Goal: Task Accomplishment & Management: Complete application form

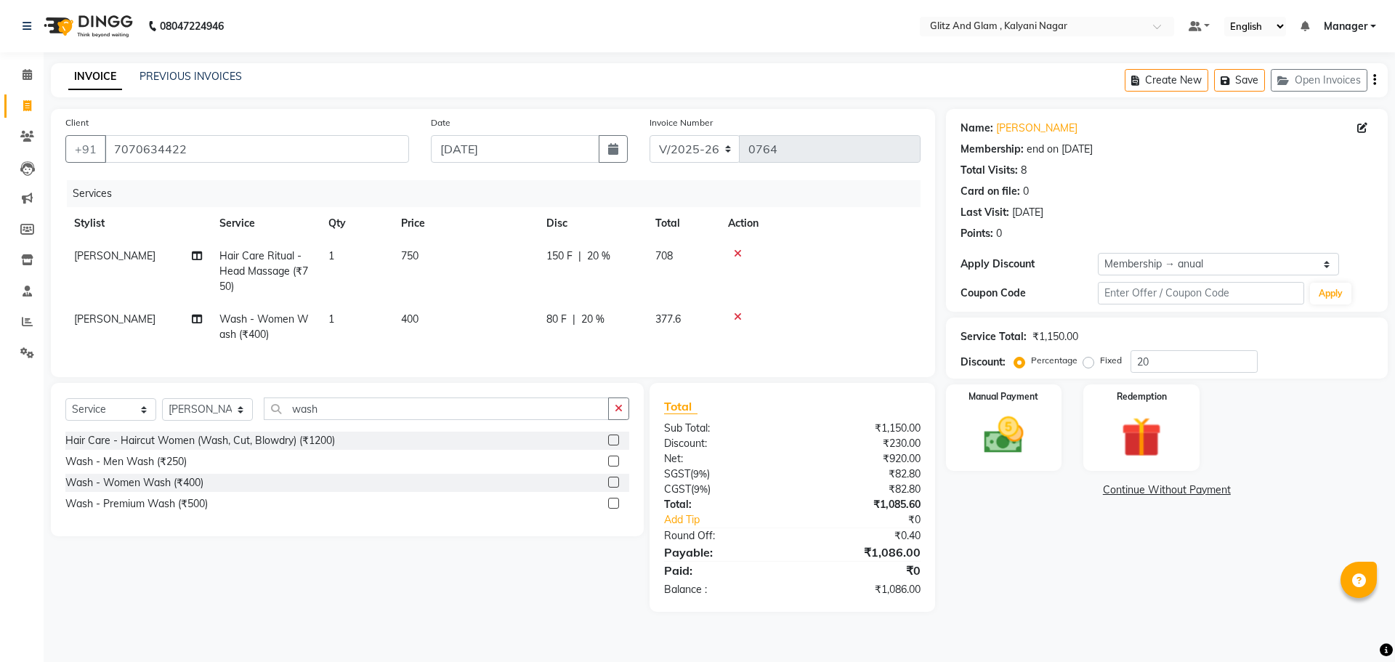
select select "7347"
select select "service"
select select "65894"
select select "1: Object"
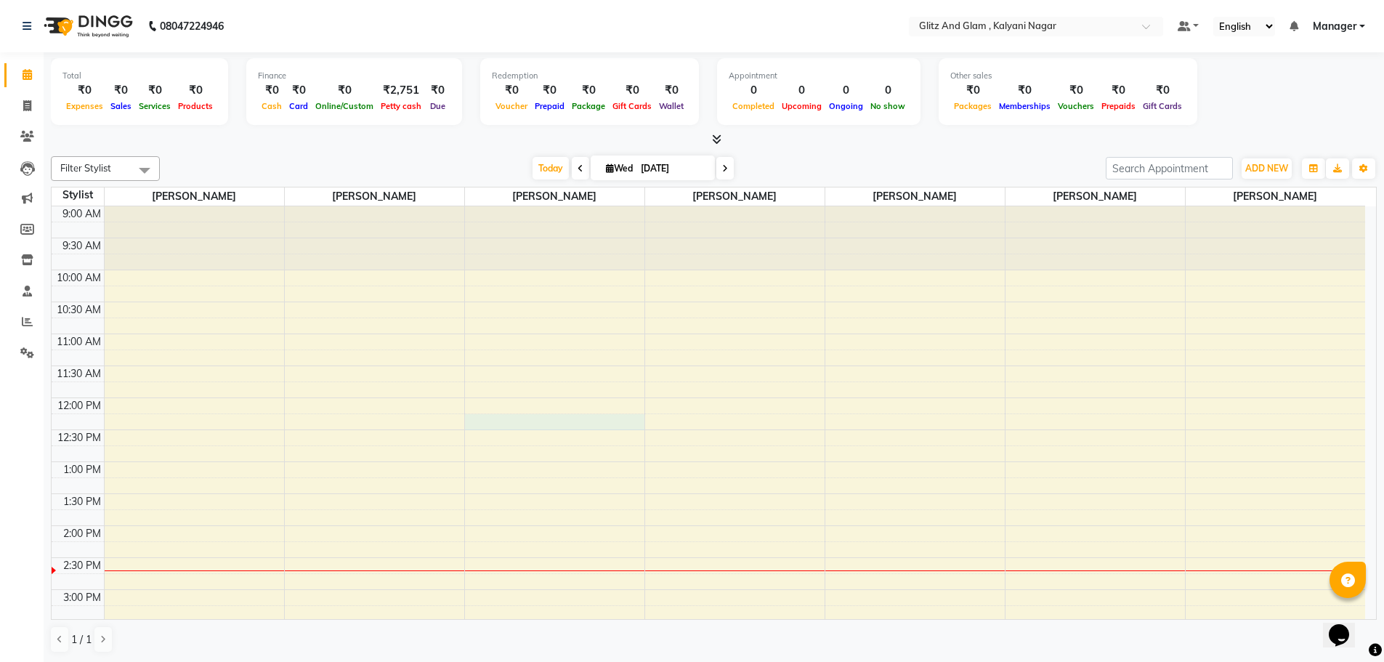
click at [554, 416] on div "9:00 AM 9:30 AM 10:00 AM 10:30 AM 11:00 AM 11:30 AM 12:00 PM 12:30 PM 1:00 PM 1…" at bounding box center [709, 621] width 1314 height 831
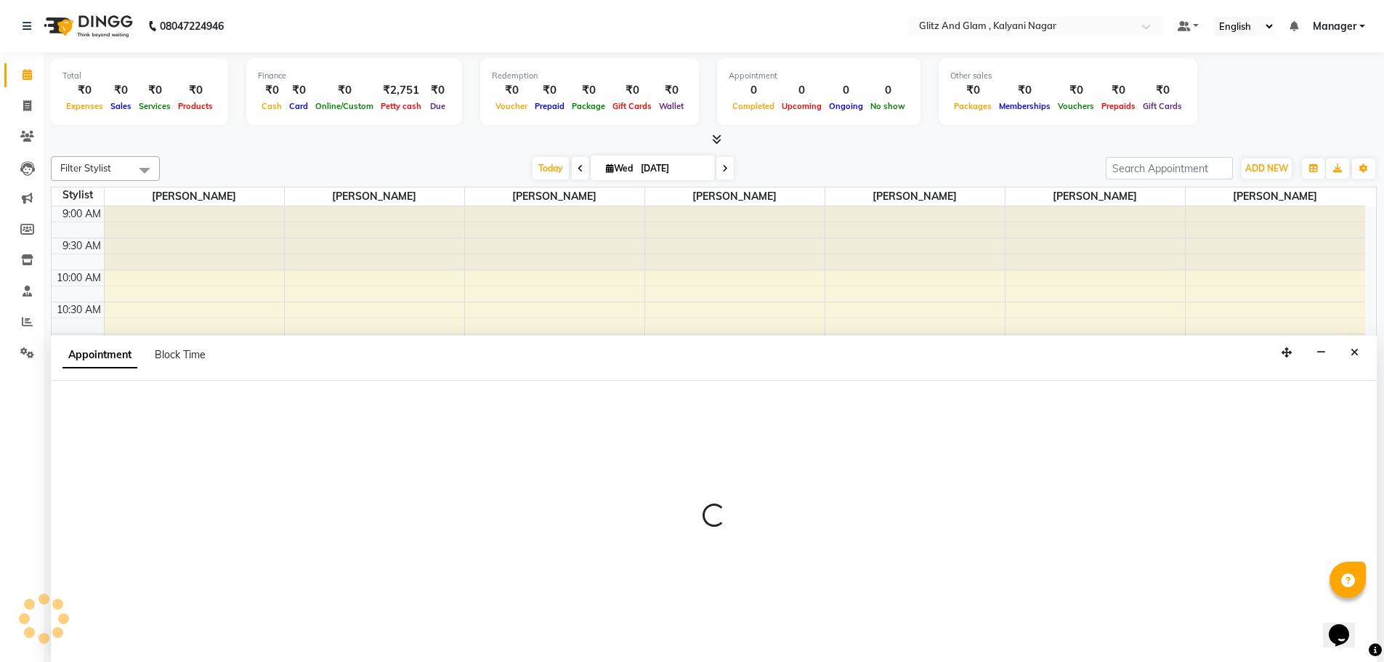
scroll to position [1, 0]
select select "65895"
select select "735"
select select "tentative"
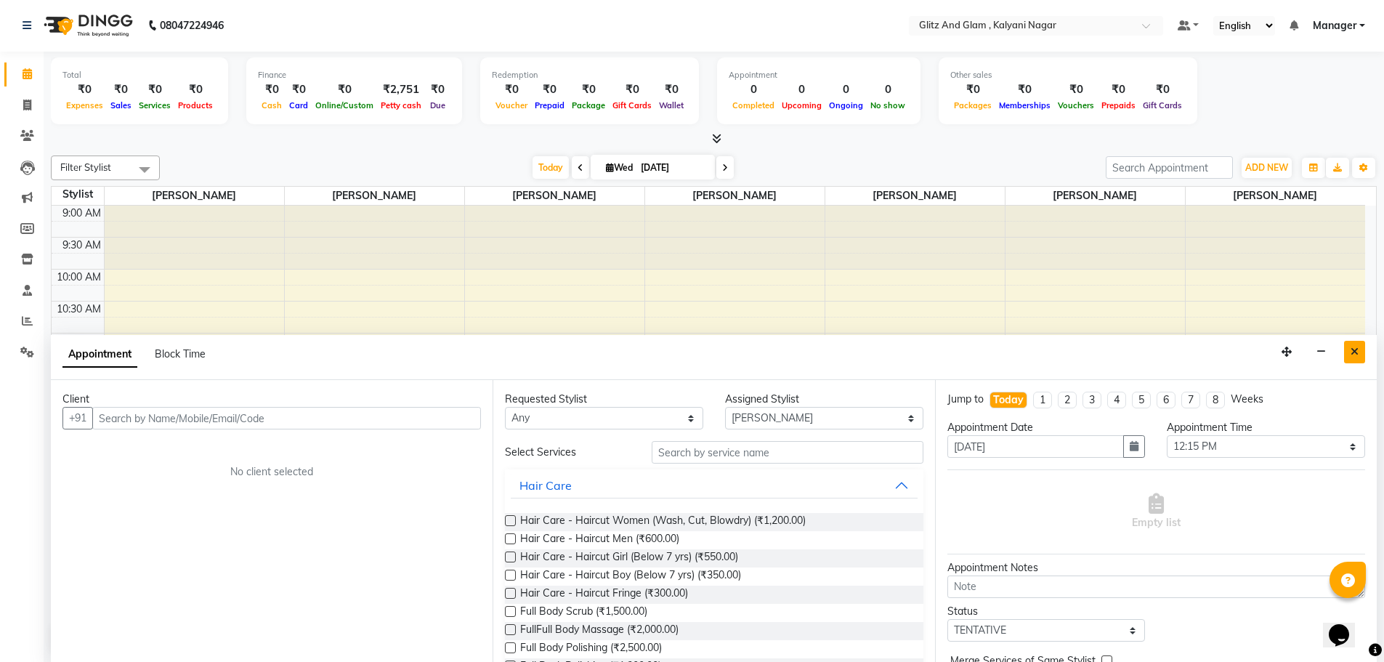
click at [1356, 351] on icon "Close" at bounding box center [1355, 352] width 8 height 10
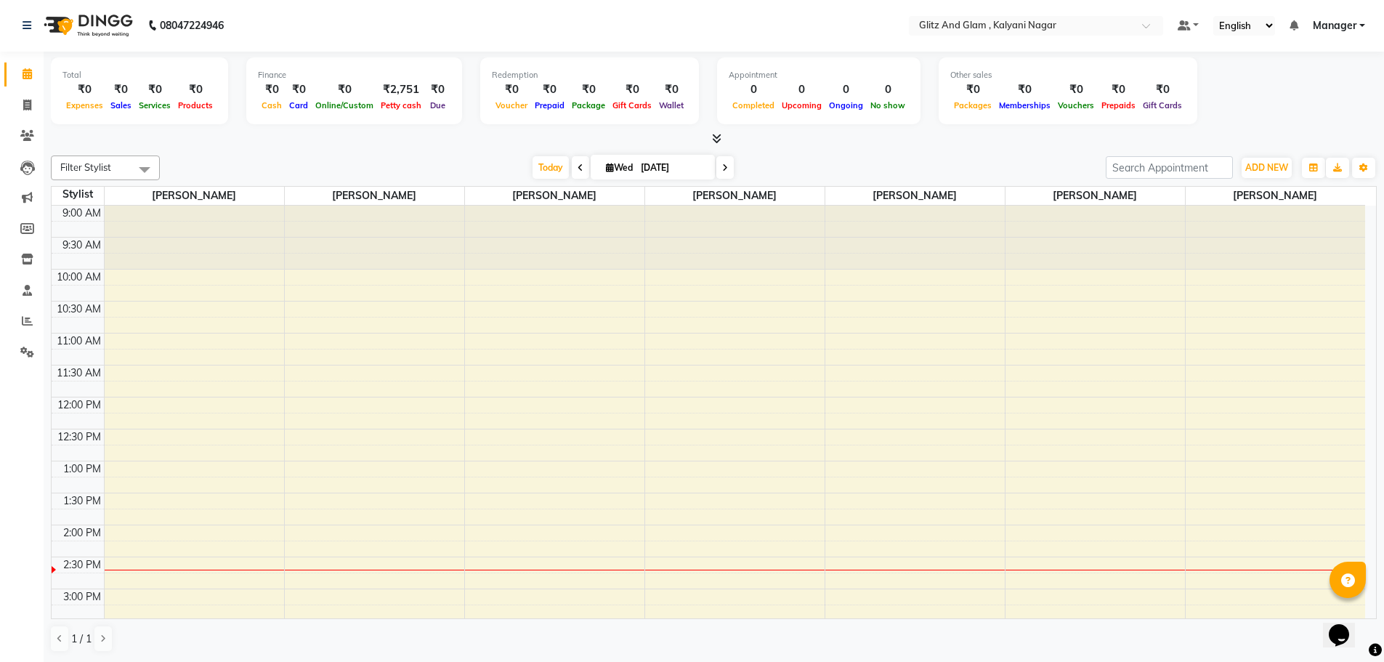
click at [771, 402] on div "9:00 AM 9:30 AM 10:00 AM 10:30 AM 11:00 AM 11:30 AM 12:00 PM 12:30 PM 1:00 PM 1…" at bounding box center [709, 621] width 1314 height 831
select select "65896"
select select "tentative"
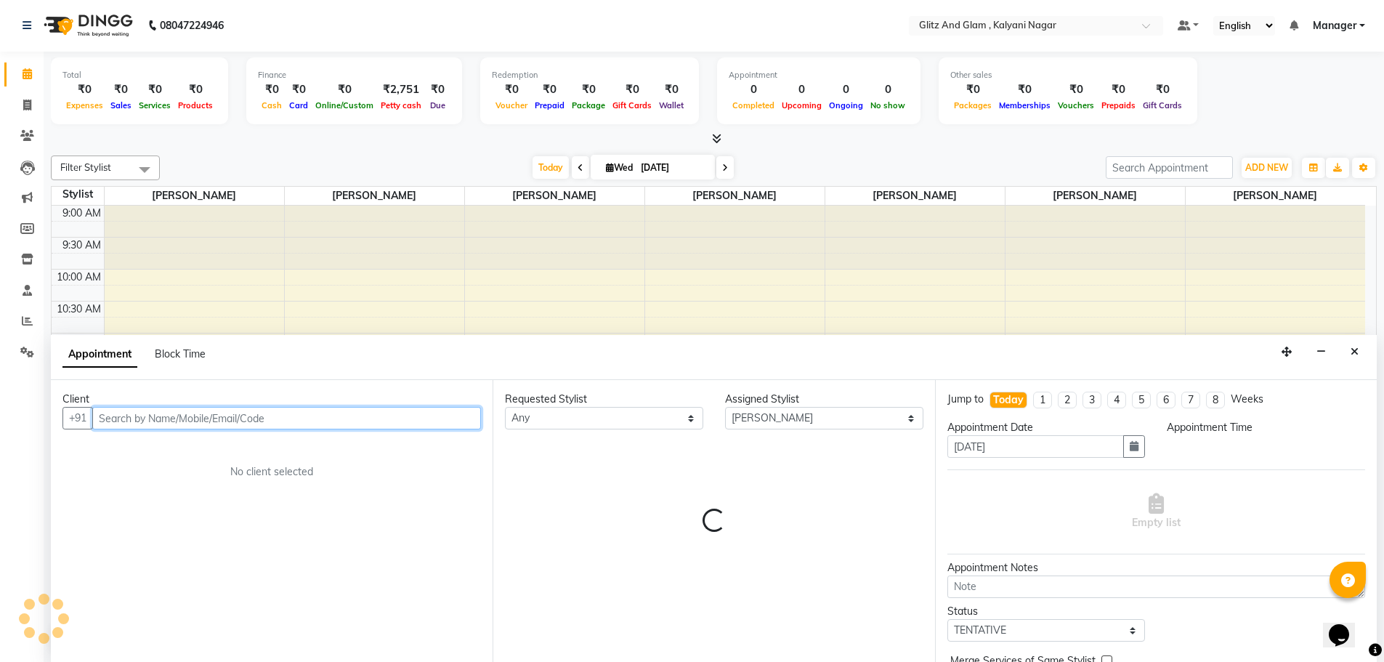
select select "720"
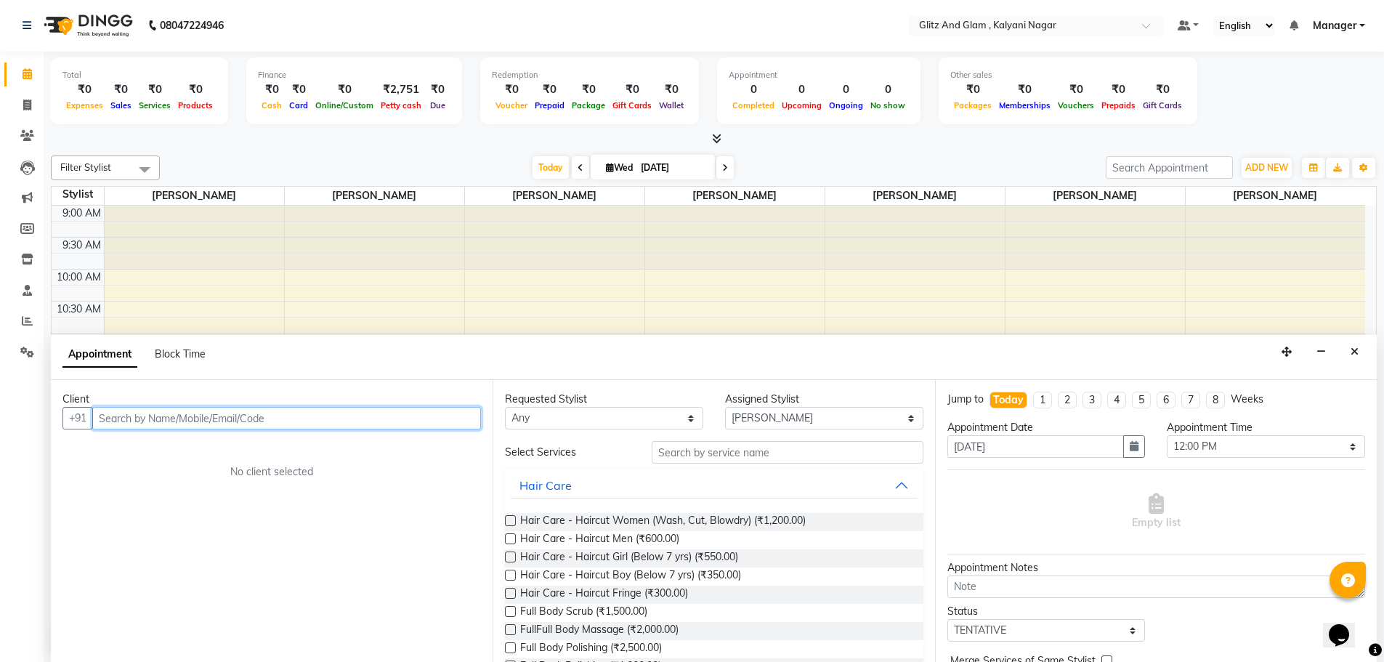
click at [313, 418] on input "text" at bounding box center [286, 418] width 389 height 23
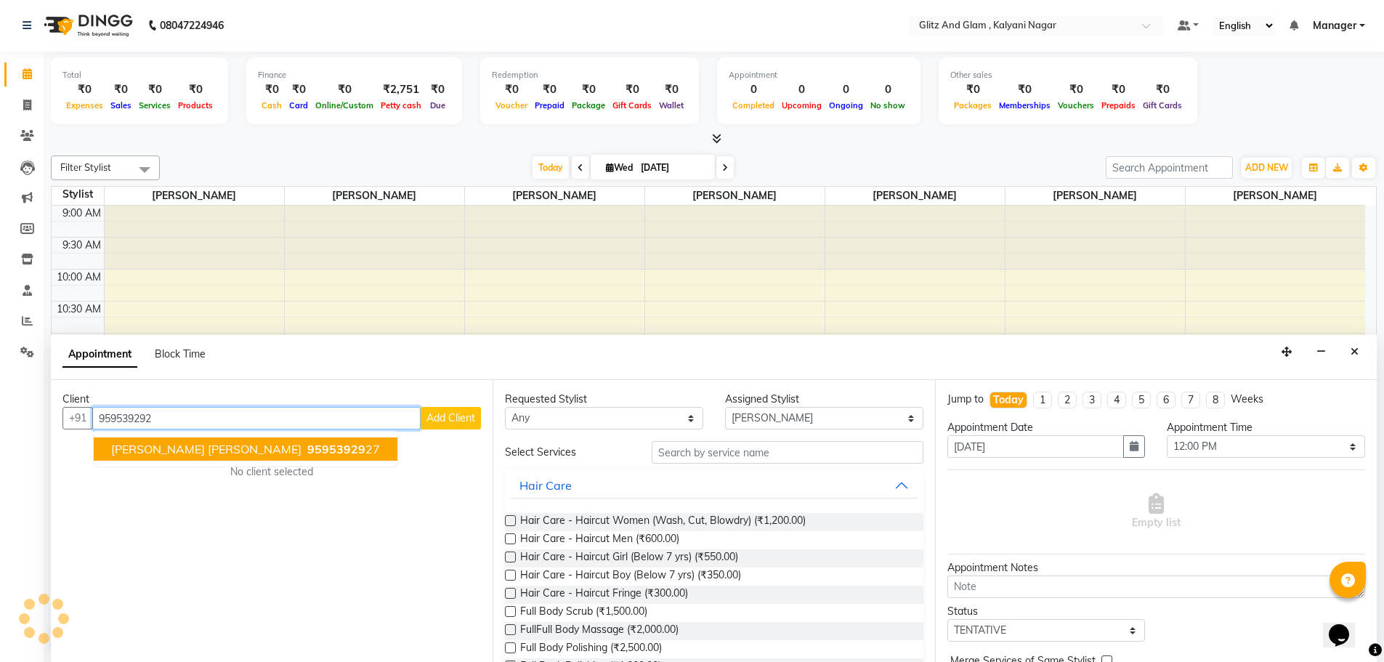
type input "9595392927"
click at [307, 450] on span "9595392927" at bounding box center [343, 449] width 73 height 15
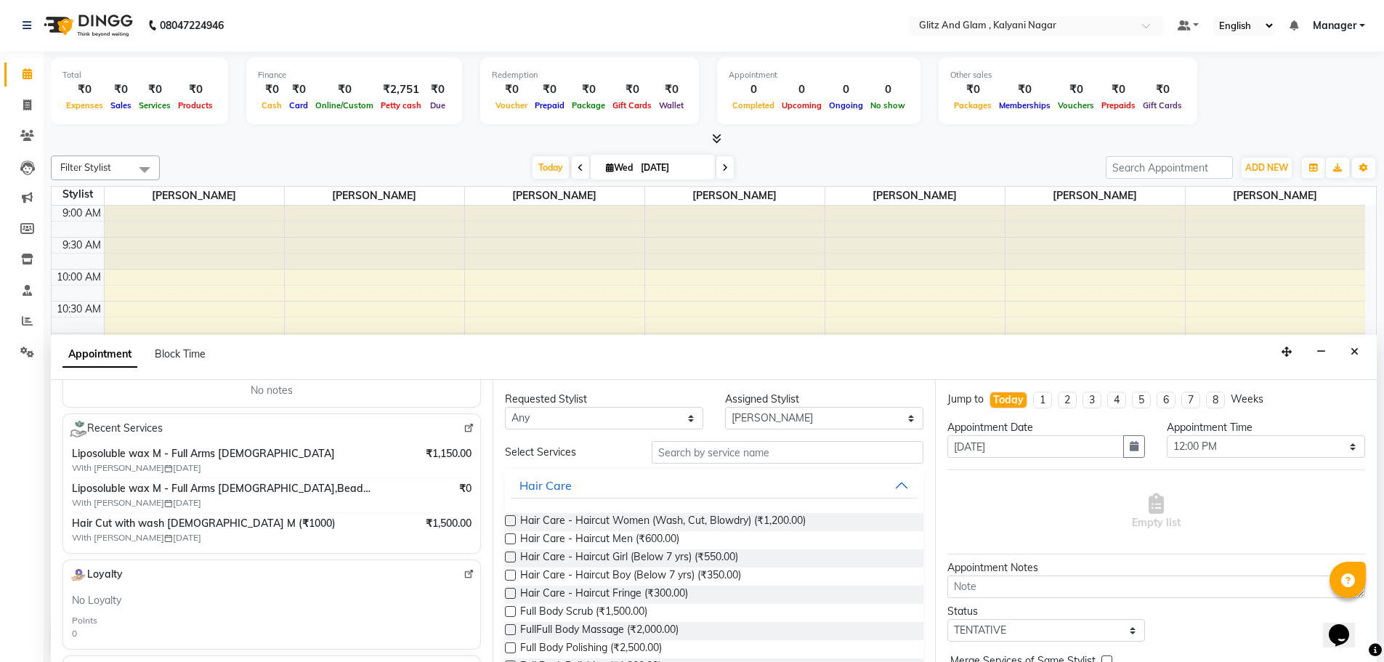
scroll to position [0, 0]
